Goal: Information Seeking & Learning: Learn about a topic

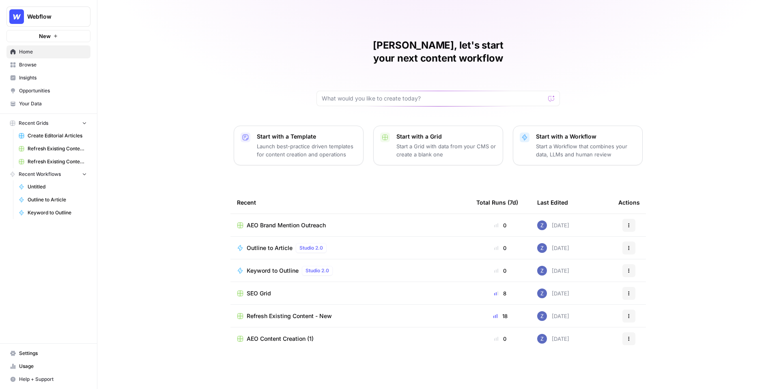
click at [51, 64] on span "Browse" at bounding box center [53, 64] width 68 height 7
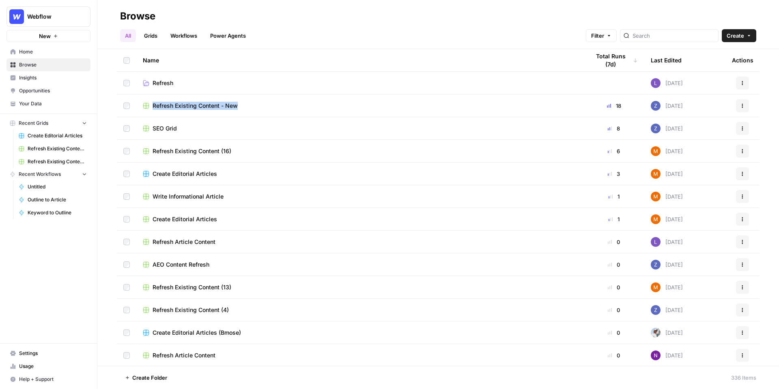
click at [213, 148] on span "Refresh Existing Content (16)" at bounding box center [192, 151] width 79 height 8
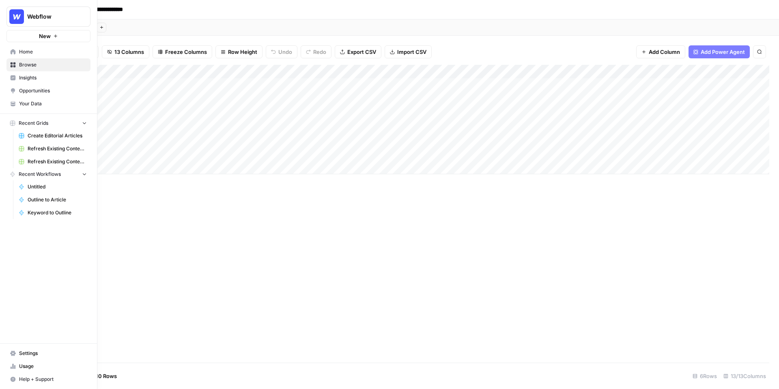
click at [51, 137] on span "Create Editorial Articles" at bounding box center [57, 135] width 59 height 7
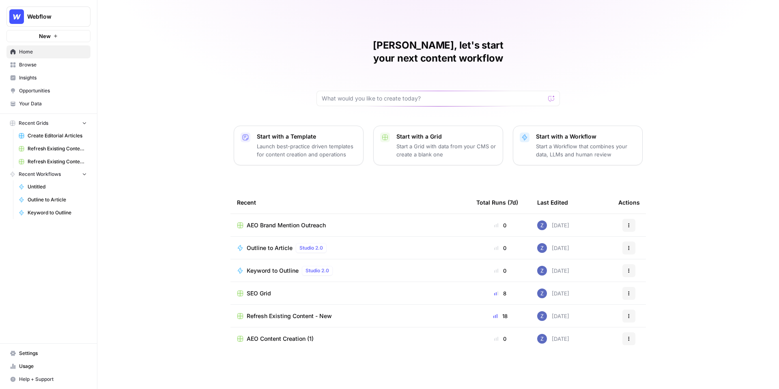
click at [39, 19] on span "Webflow" at bounding box center [51, 17] width 49 height 8
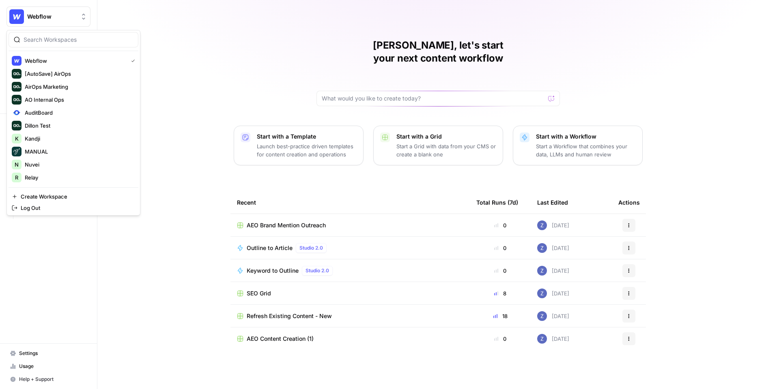
click at [202, 18] on div "Zoë, let's start your next content workflow Start with a Template Launch best-p…" at bounding box center [437, 194] width 681 height 389
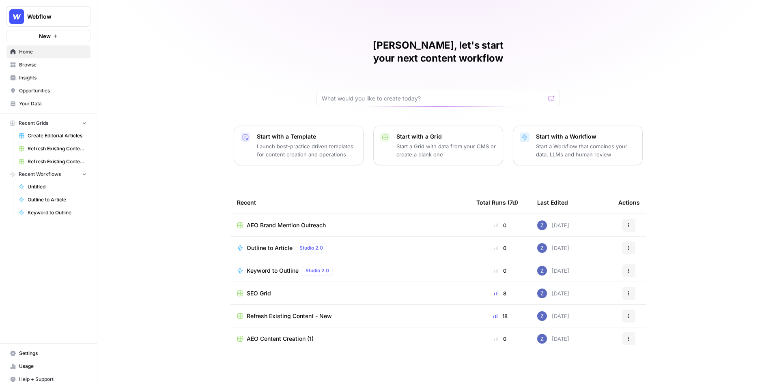
click at [34, 76] on span "Insights" at bounding box center [53, 77] width 68 height 7
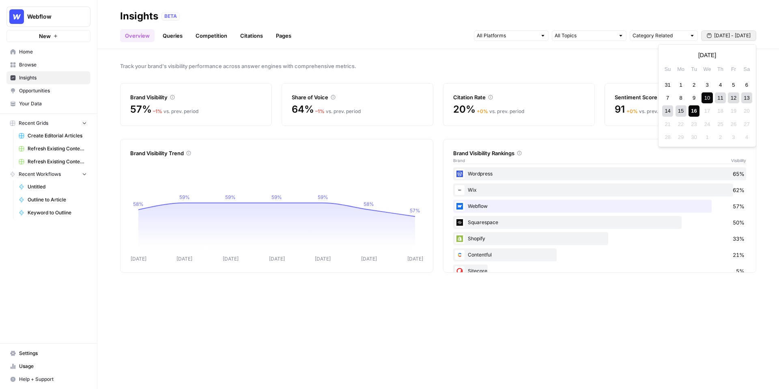
click at [719, 37] on span "Sep 10 - Sep 16" at bounding box center [732, 35] width 37 height 7
click at [667, 84] on div "31" at bounding box center [667, 84] width 11 height 11
click at [746, 151] on div "6" at bounding box center [746, 150] width 11 height 11
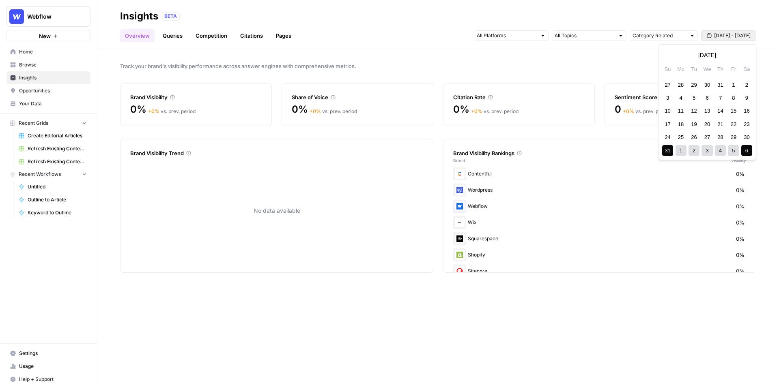
click at [720, 38] on span "Aug 31 - Sep 6" at bounding box center [732, 35] width 37 height 7
click at [56, 16] on span "Webflow" at bounding box center [51, 17] width 49 height 8
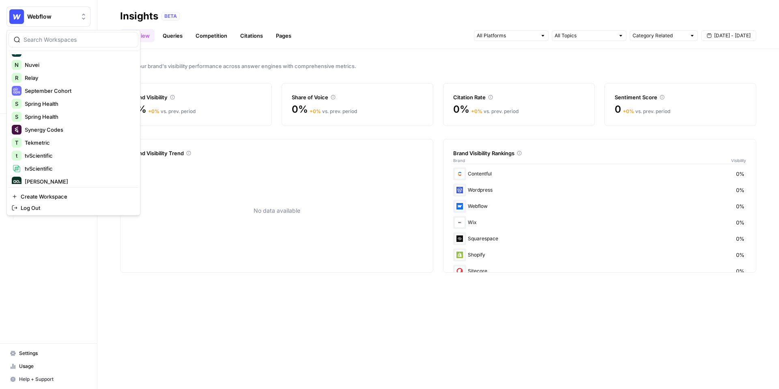
scroll to position [104, 0]
click at [56, 99] on span "Spring Health" at bounding box center [78, 100] width 107 height 8
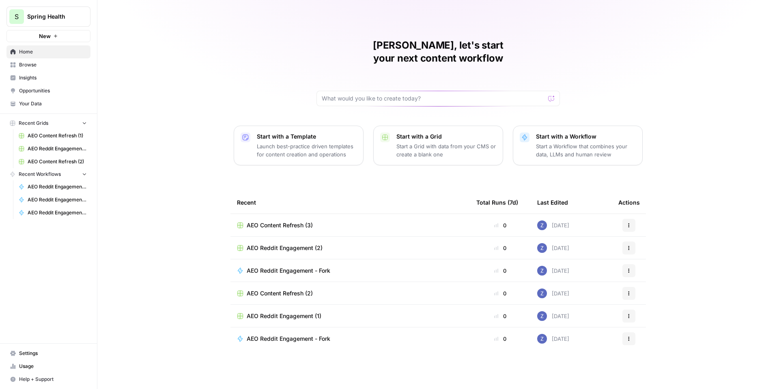
click at [33, 74] on span "Insights" at bounding box center [53, 77] width 68 height 7
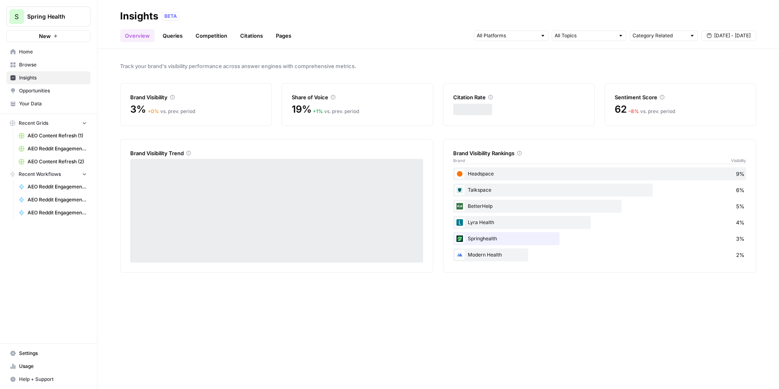
click at [719, 36] on span "Sep 10 - Sep 16" at bounding box center [732, 35] width 37 height 7
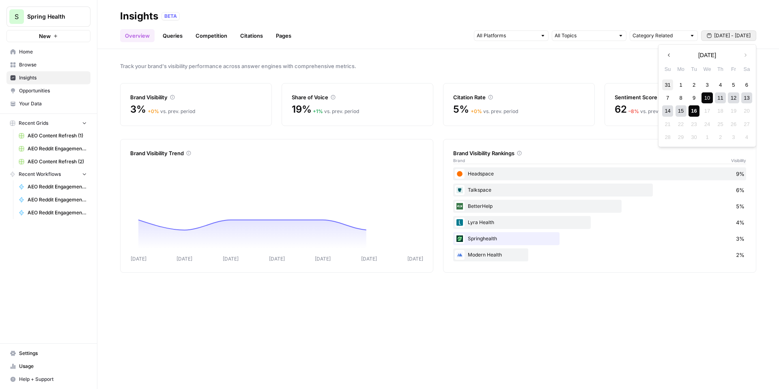
click at [665, 82] on div "31" at bounding box center [667, 84] width 11 height 11
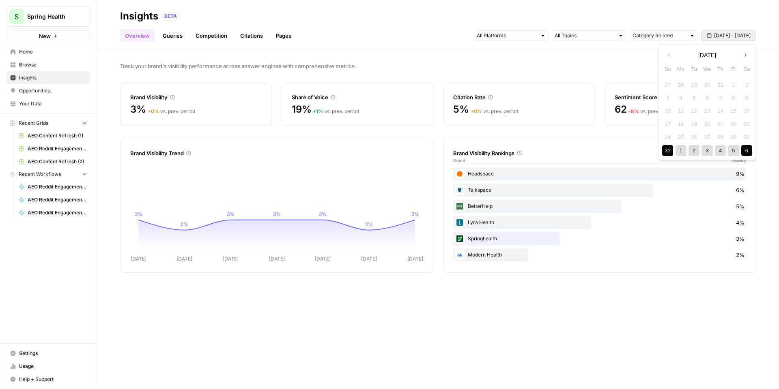
click at [745, 149] on div "6" at bounding box center [746, 150] width 11 height 11
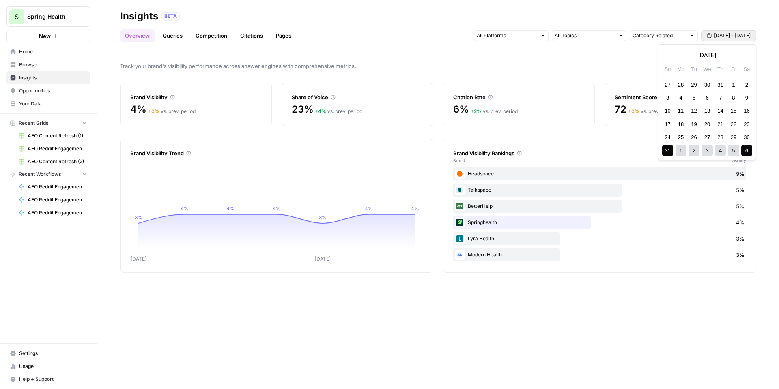
click at [723, 37] on span "Aug 31 - Sep 6" at bounding box center [732, 35] width 37 height 7
click at [746, 52] on icon "button" at bounding box center [745, 55] width 6 height 6
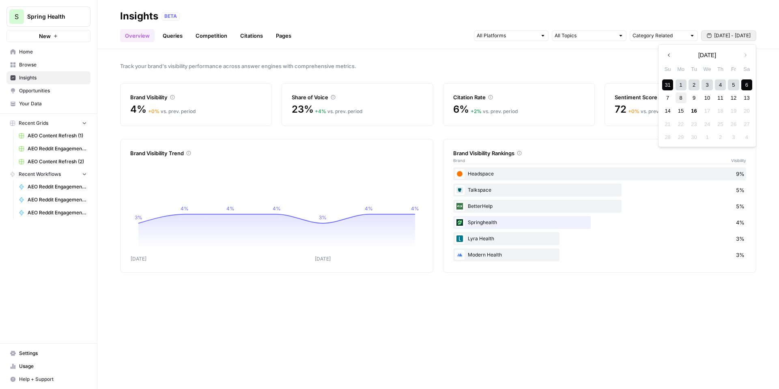
click at [679, 98] on div "8" at bounding box center [680, 97] width 11 height 11
click at [691, 109] on div "16" at bounding box center [693, 110] width 11 height 11
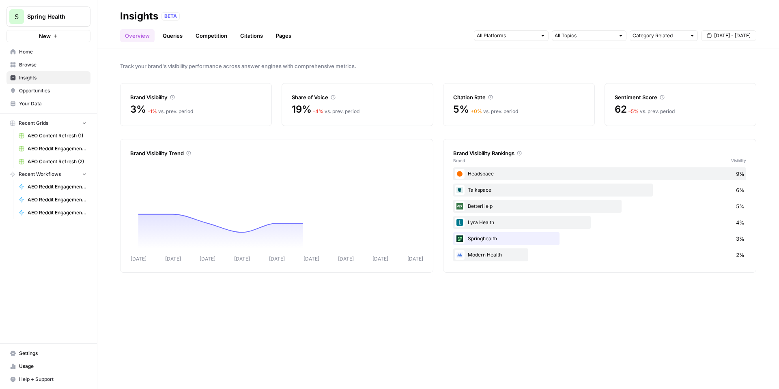
click at [509, 60] on div "Track your brand's visibility performance across answer engines with comprehens…" at bounding box center [437, 219] width 681 height 340
click at [730, 33] on span "Sep 8 - Sep 16" at bounding box center [732, 35] width 37 height 7
click at [669, 96] on div "7" at bounding box center [667, 97] width 11 height 11
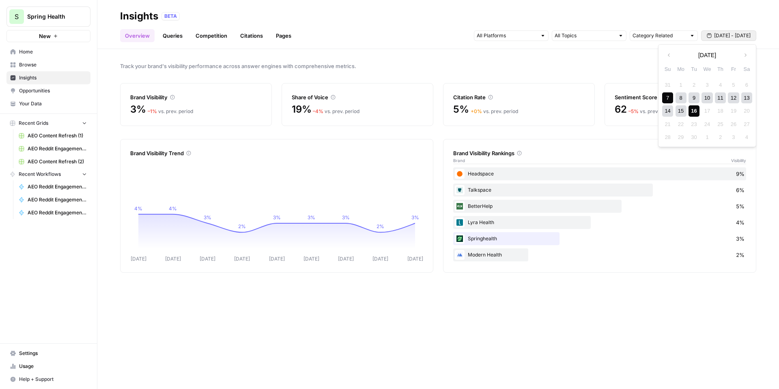
click at [693, 113] on div "16" at bounding box center [693, 110] width 11 height 11
click at [727, 38] on span "Sep 7 - Sep 16" at bounding box center [732, 35] width 37 height 7
click at [668, 85] on div "31" at bounding box center [667, 84] width 11 height 11
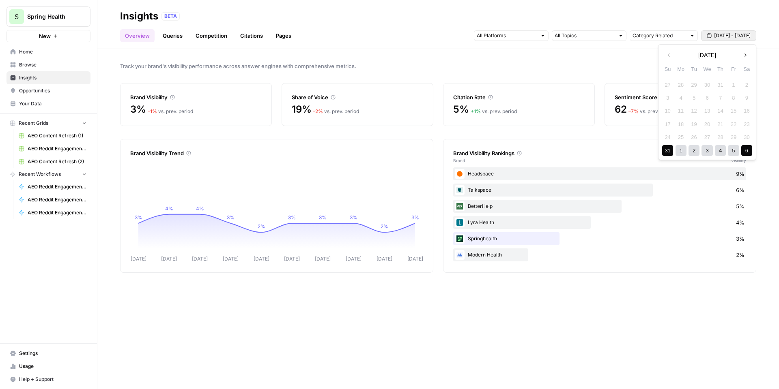
click at [745, 152] on div "6" at bounding box center [746, 150] width 11 height 11
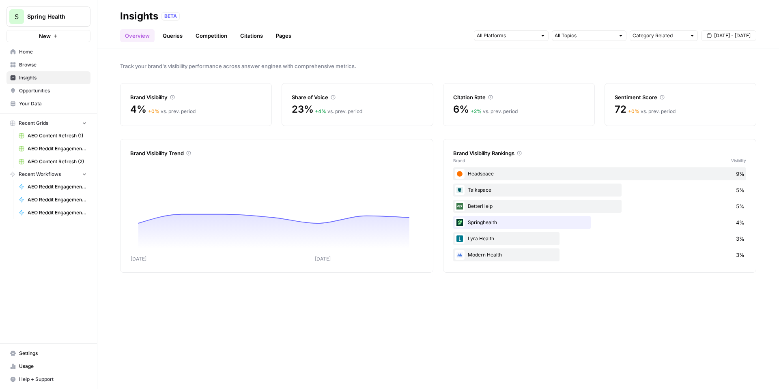
click at [564, 56] on div "Track your brand's visibility performance across answer engines with comprehens…" at bounding box center [437, 219] width 681 height 340
click at [179, 38] on link "Queries" at bounding box center [173, 35] width 30 height 13
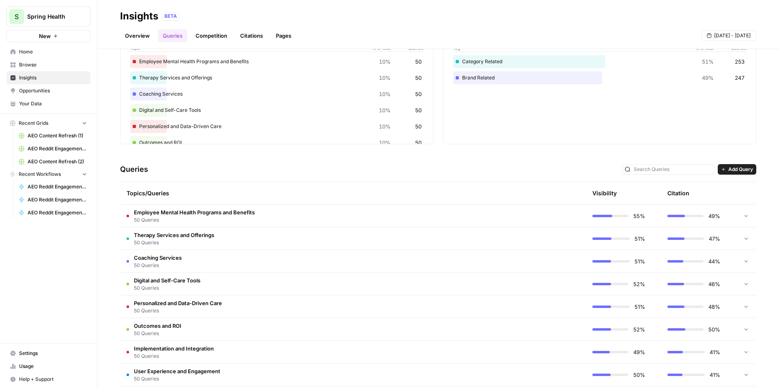
scroll to position [58, 0]
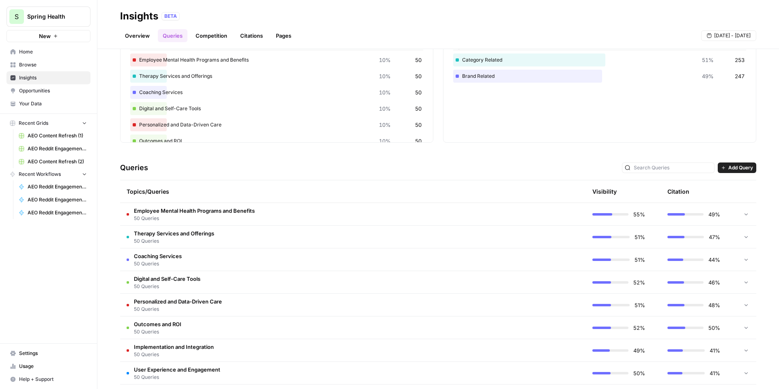
click at [315, 262] on td "Coaching Services 50 Queries" at bounding box center [314, 260] width 389 height 22
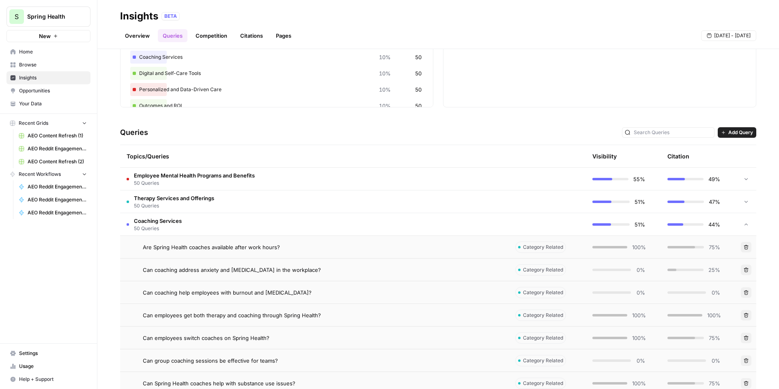
scroll to position [107, 0]
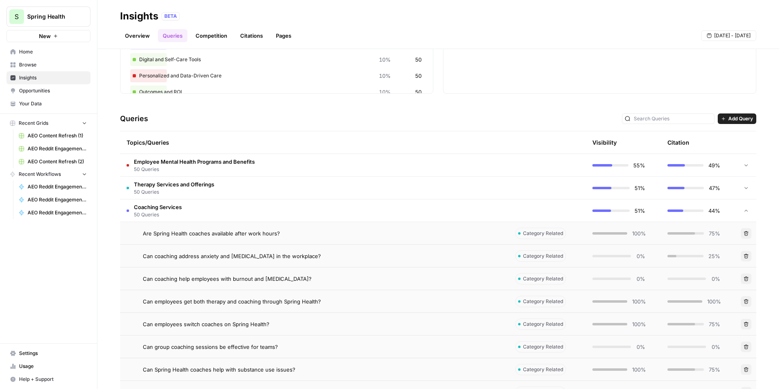
click at [390, 228] on td "Are Spring Health coaches available after work hours?" at bounding box center [314, 233] width 389 height 22
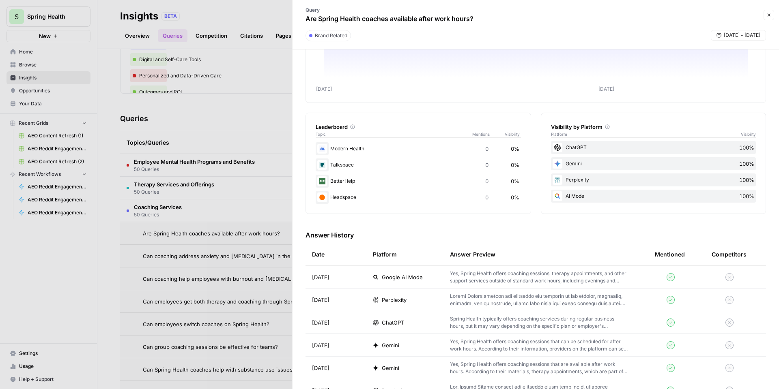
scroll to position [86, 0]
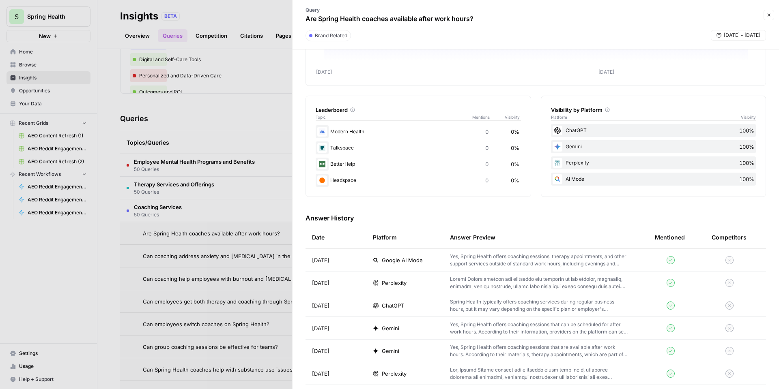
click at [269, 102] on div at bounding box center [389, 194] width 779 height 389
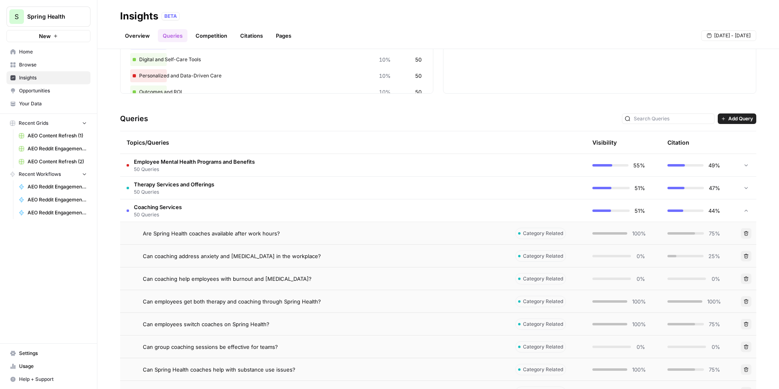
click at [285, 38] on link "Pages" at bounding box center [283, 35] width 25 height 13
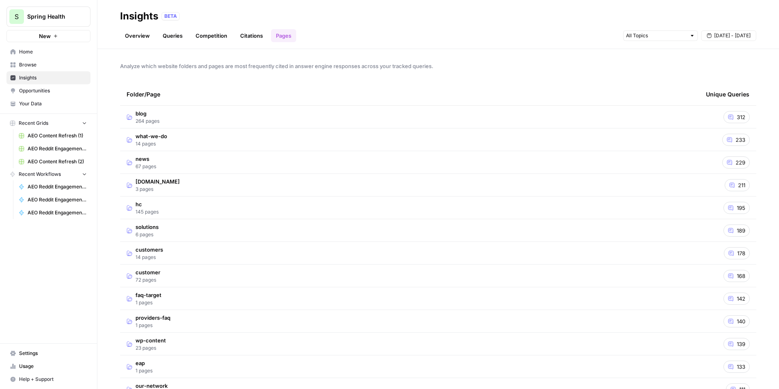
click at [186, 120] on td "blog 264 pages" at bounding box center [409, 117] width 579 height 22
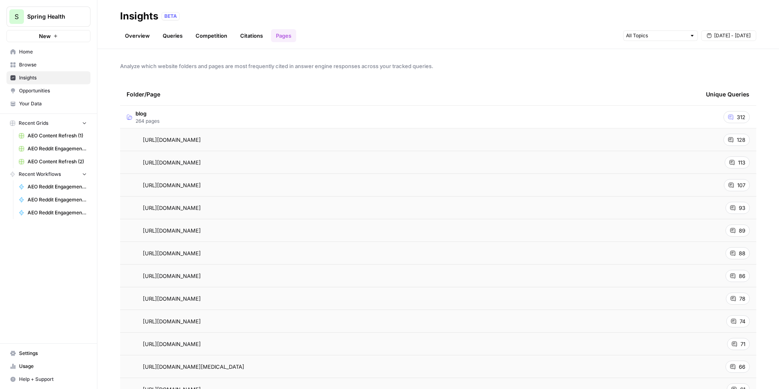
click at [739, 139] on span "128" at bounding box center [741, 140] width 9 height 8
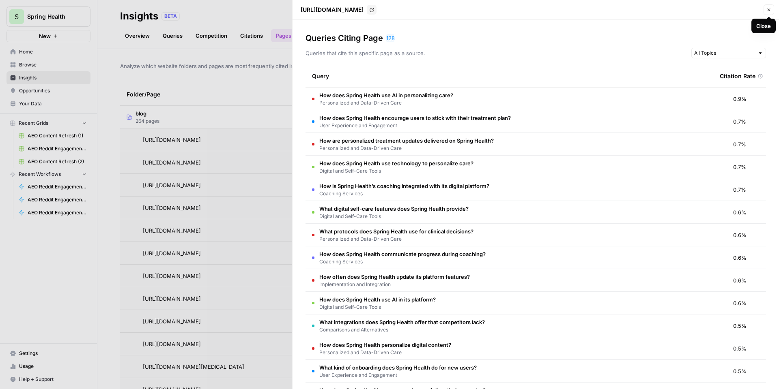
click at [769, 11] on icon "button" at bounding box center [768, 9] width 5 height 5
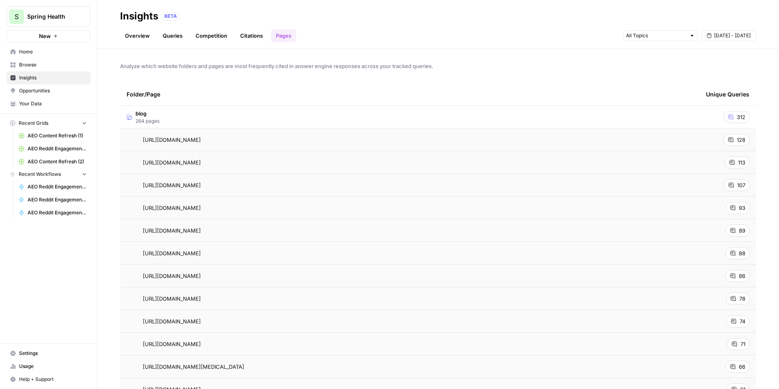
click at [251, 28] on div "Overview Queries Competition Citations Pages Aug 31 - Sep 6" at bounding box center [438, 32] width 636 height 19
click at [252, 33] on link "Citations" at bounding box center [251, 35] width 32 height 13
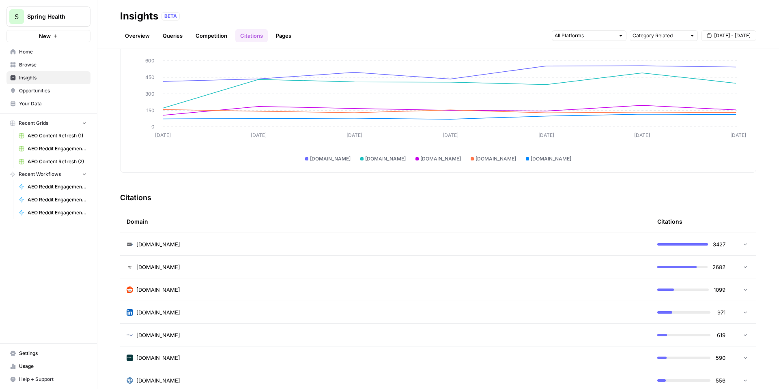
scroll to position [54, 0]
